Goal: Navigation & Orientation: Find specific page/section

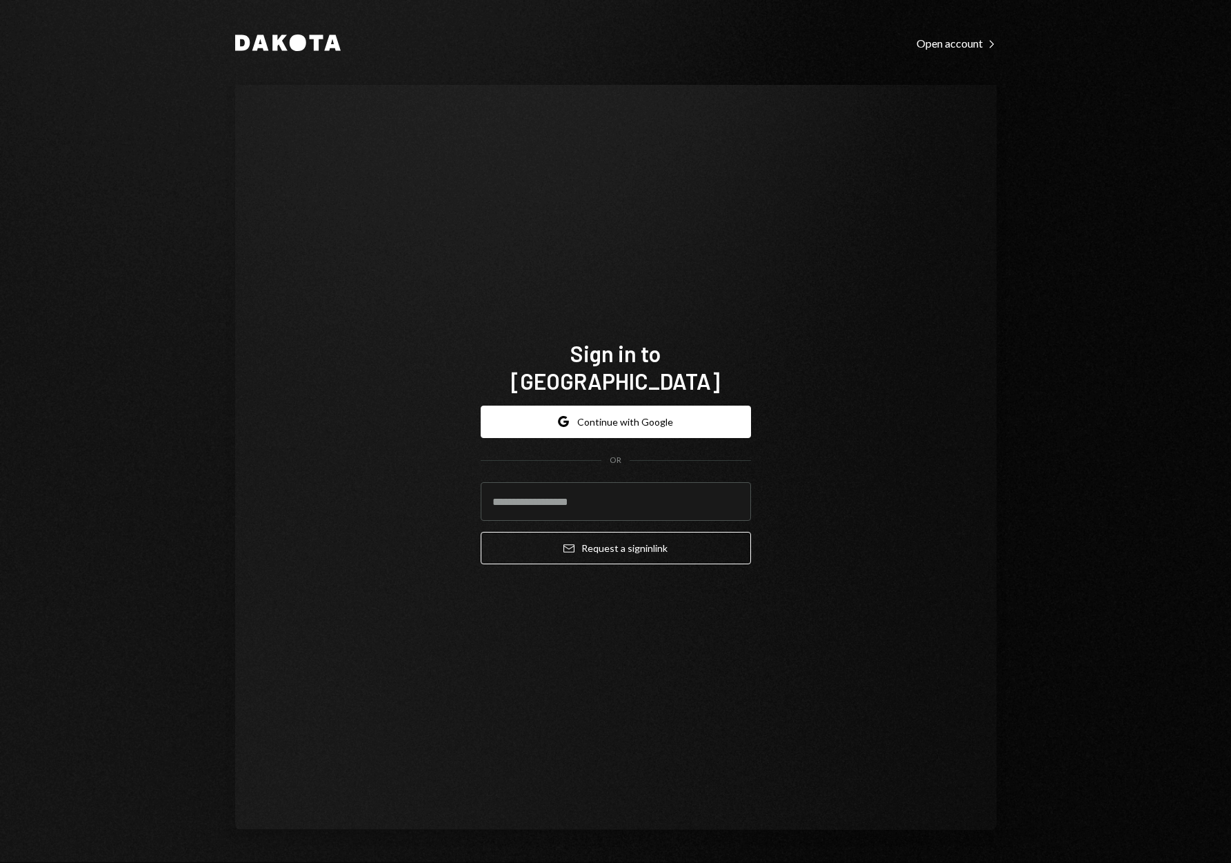
type input "**********"
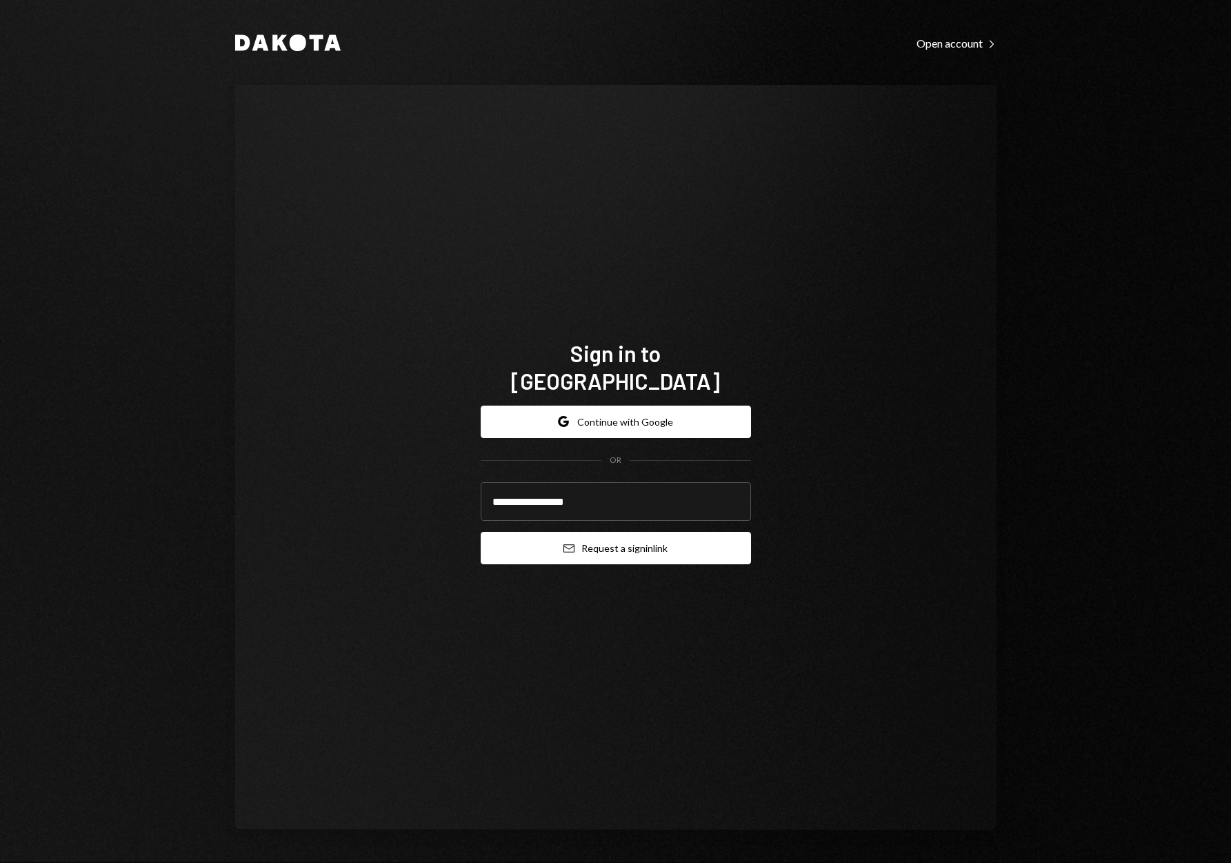
click at [618, 540] on button "Email Request a sign in link" at bounding box center [616, 548] width 270 height 32
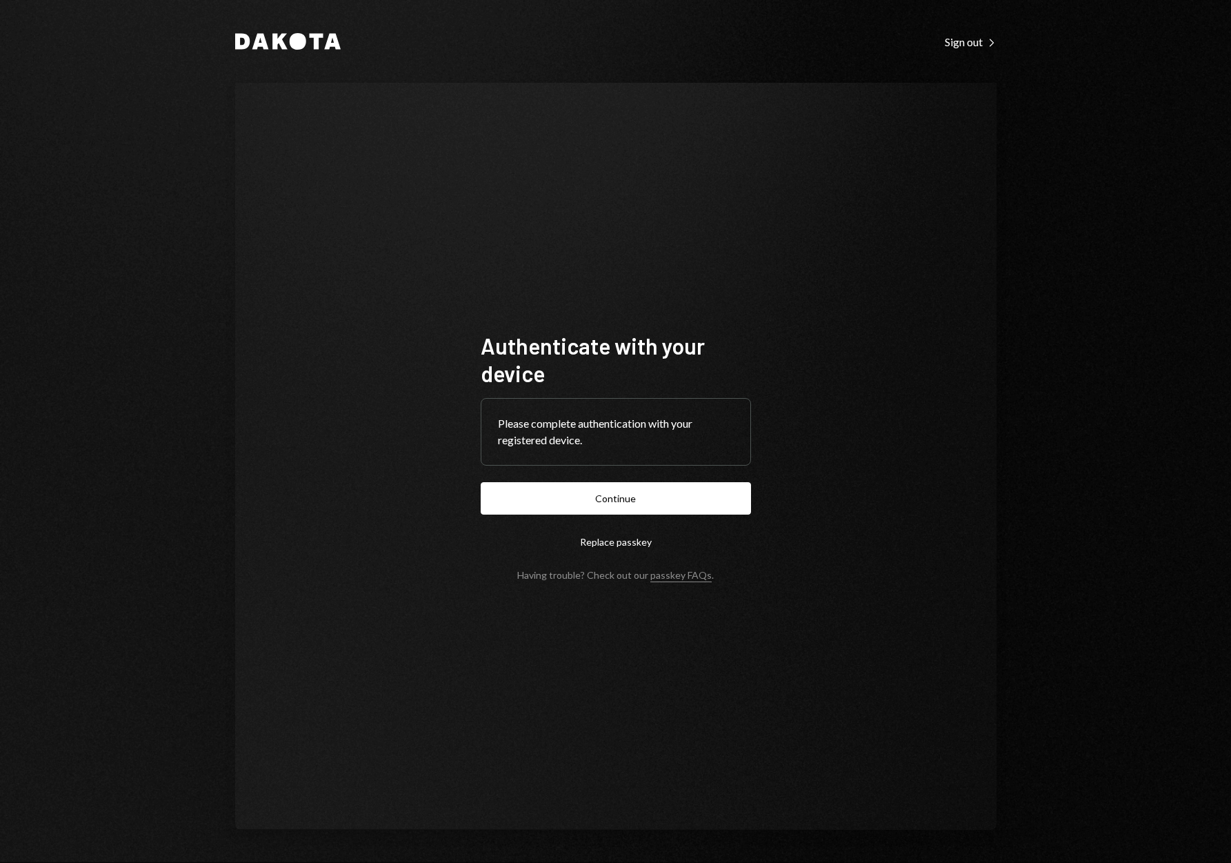
click at [592, 510] on button "Continue" at bounding box center [616, 498] width 270 height 32
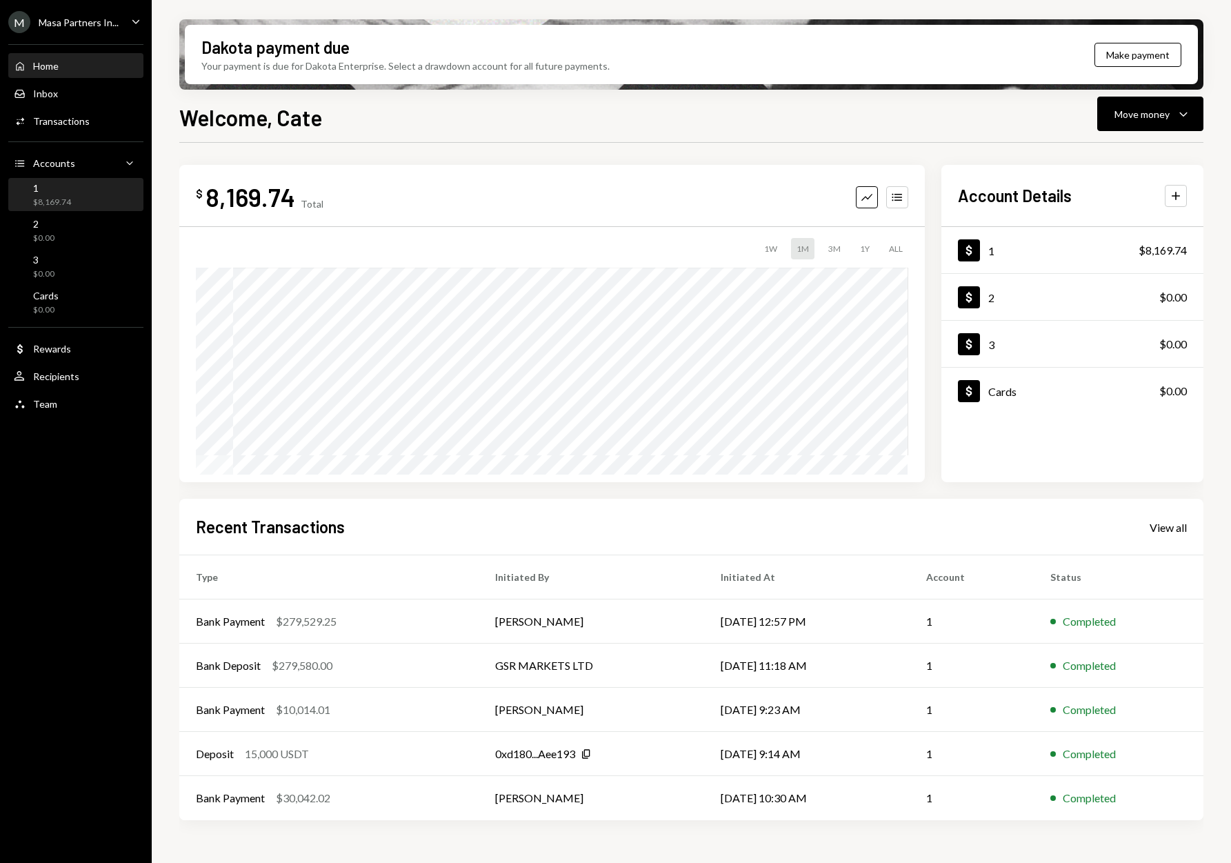
click at [81, 196] on div "1 $8,169.74" at bounding box center [76, 195] width 124 height 26
